Goal: Information Seeking & Learning: Find specific page/section

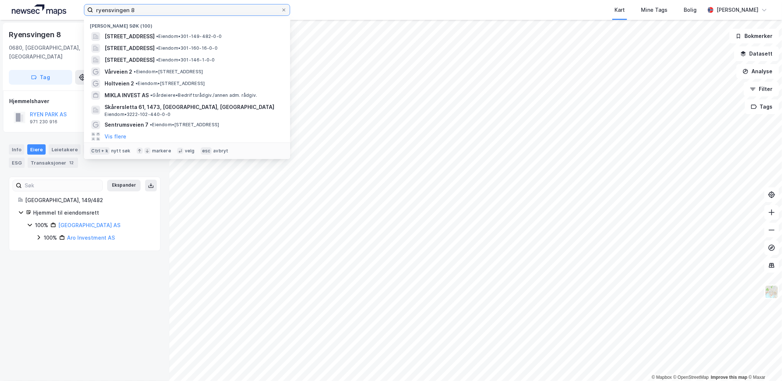
drag, startPoint x: 153, startPoint y: 10, endPoint x: 55, endPoint y: 6, distance: 98.8
click at [55, 6] on div "ryensvingen 8 Nylige søk (100) [STREET_ADDRESS] • Eiendom • 301-149-482-0-0 [ST…" at bounding box center [391, 10] width 782 height 20
paste input "Steinborgveien 45-49"
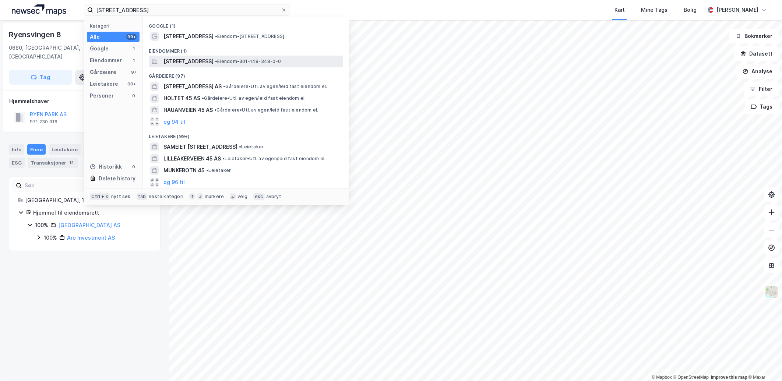
click at [214, 60] on span "[STREET_ADDRESS]" at bounding box center [189, 61] width 50 height 9
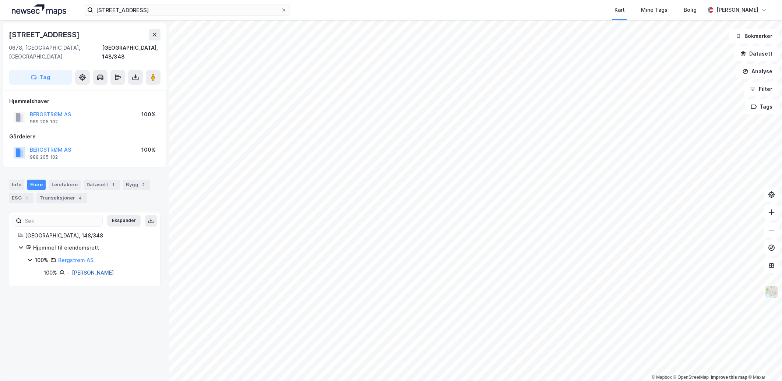
click at [113, 270] on link "[PERSON_NAME]" at bounding box center [93, 273] width 42 height 6
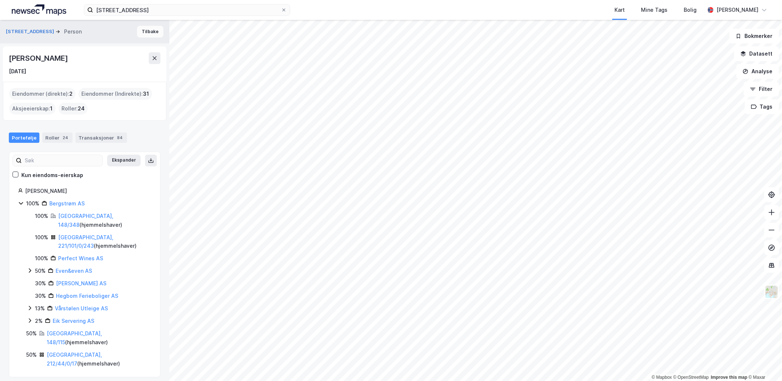
click at [147, 29] on button "Tilbake" at bounding box center [150, 32] width 27 height 12
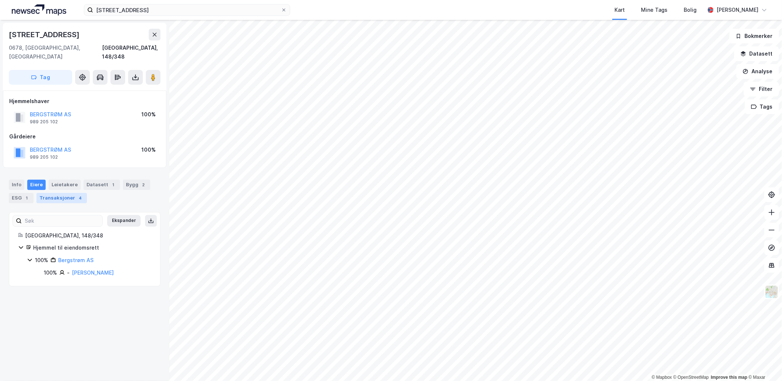
click at [68, 193] on div "Transaksjoner 4" at bounding box center [61, 198] width 50 height 10
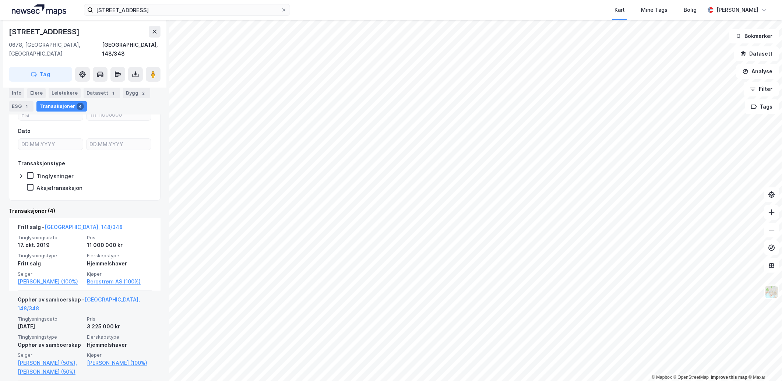
scroll to position [82, 0]
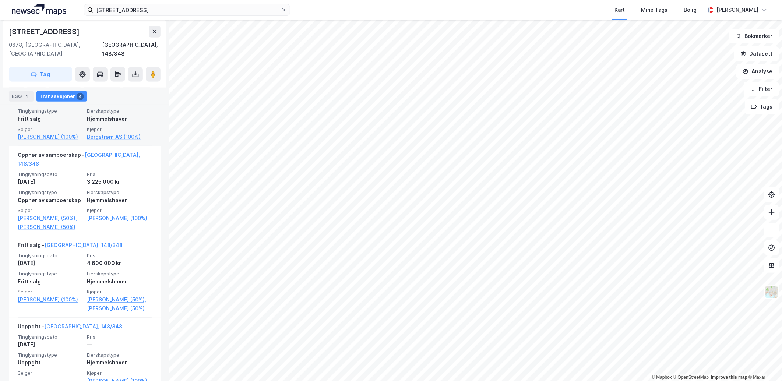
scroll to position [276, 0]
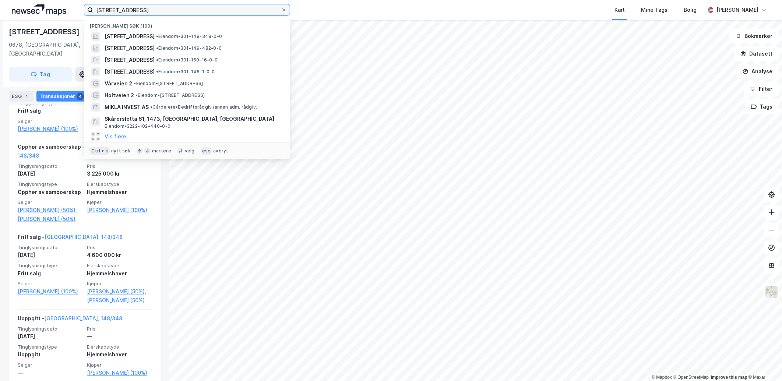
drag, startPoint x: 156, startPoint y: 10, endPoint x: -2, endPoint y: 5, distance: 157.7
click at [0, 5] on html "[STREET_ADDRESS] Nylige søk (100) [STREET_ADDRESS] • Eiendom • 301-148-348-0-0 …" at bounding box center [391, 190] width 782 height 381
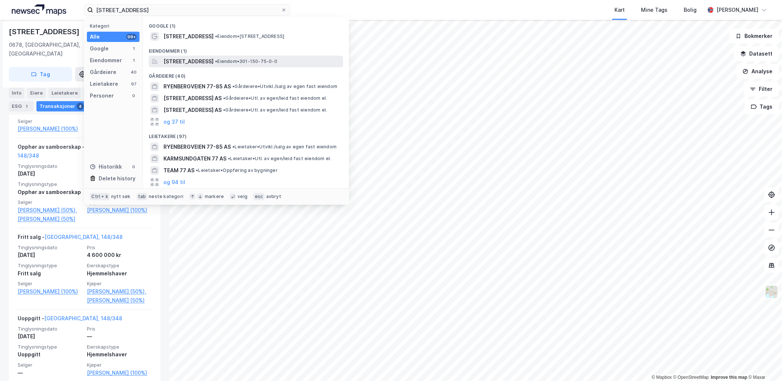
click at [205, 64] on span "[STREET_ADDRESS]" at bounding box center [189, 61] width 50 height 9
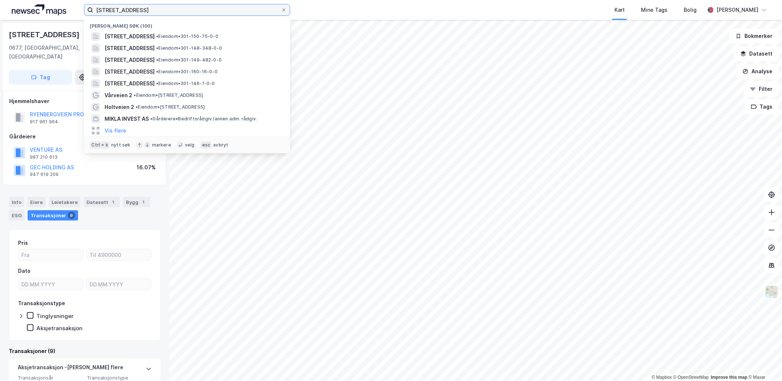
drag, startPoint x: 149, startPoint y: 11, endPoint x: 137, endPoint y: 10, distance: 12.2
click at [137, 10] on input "[STREET_ADDRESS]" at bounding box center [187, 9] width 188 height 11
type input "[STREET_ADDRESS]"
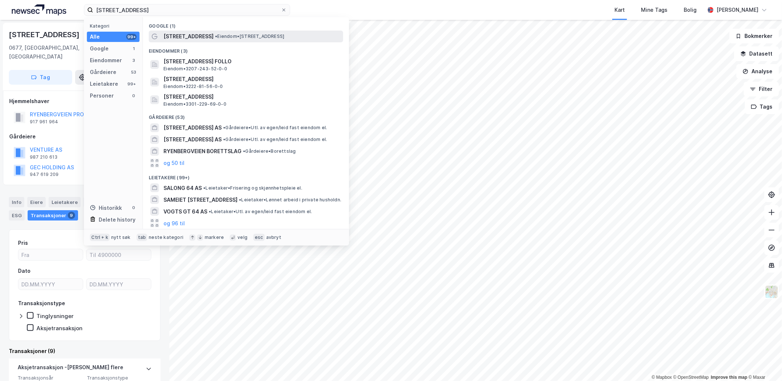
click at [215, 38] on span "•" at bounding box center [216, 37] width 2 height 6
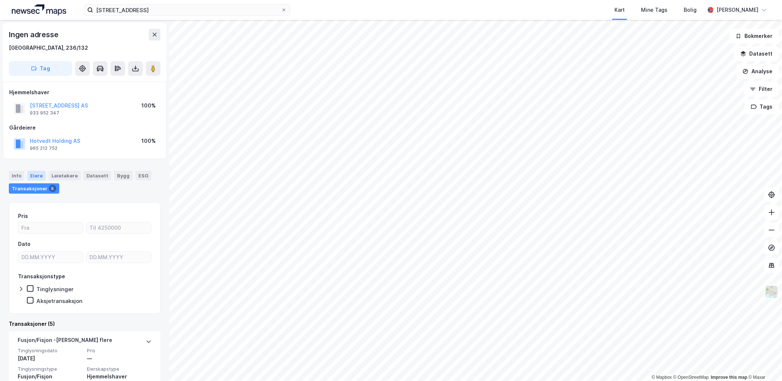
click at [38, 174] on div "Eiere" at bounding box center [36, 176] width 18 height 10
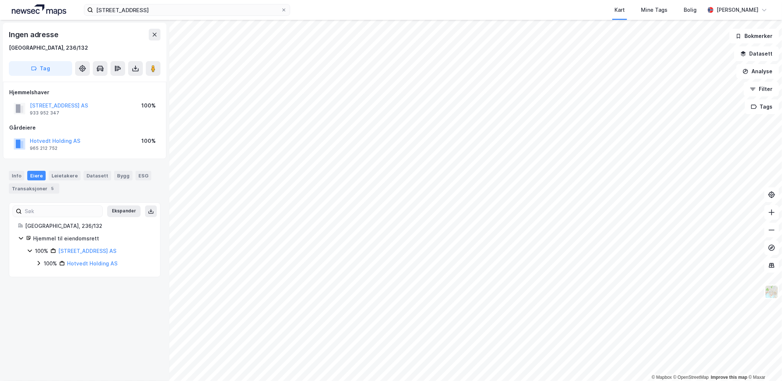
click at [39, 265] on icon at bounding box center [39, 263] width 6 height 6
